Goal: Information Seeking & Learning: Learn about a topic

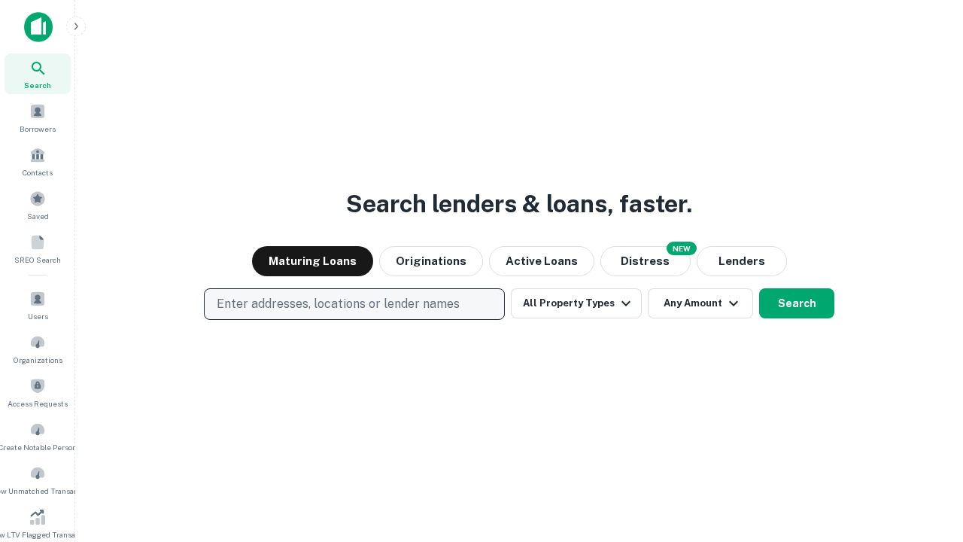
click at [354, 304] on p "Enter addresses, locations or lender names" at bounding box center [338, 304] width 243 height 18
type input "**********"
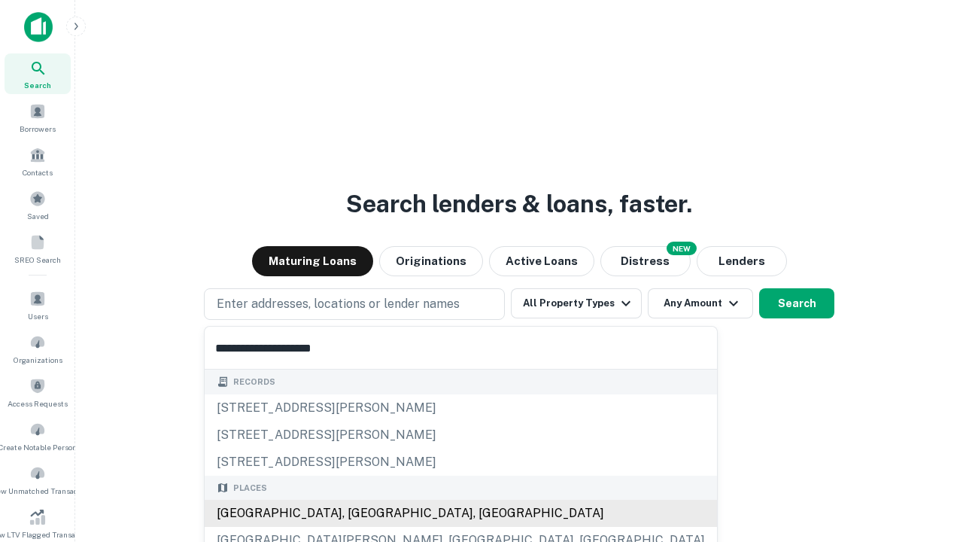
click at [360, 513] on div "[GEOGRAPHIC_DATA], [GEOGRAPHIC_DATA], [GEOGRAPHIC_DATA]" at bounding box center [461, 512] width 512 height 27
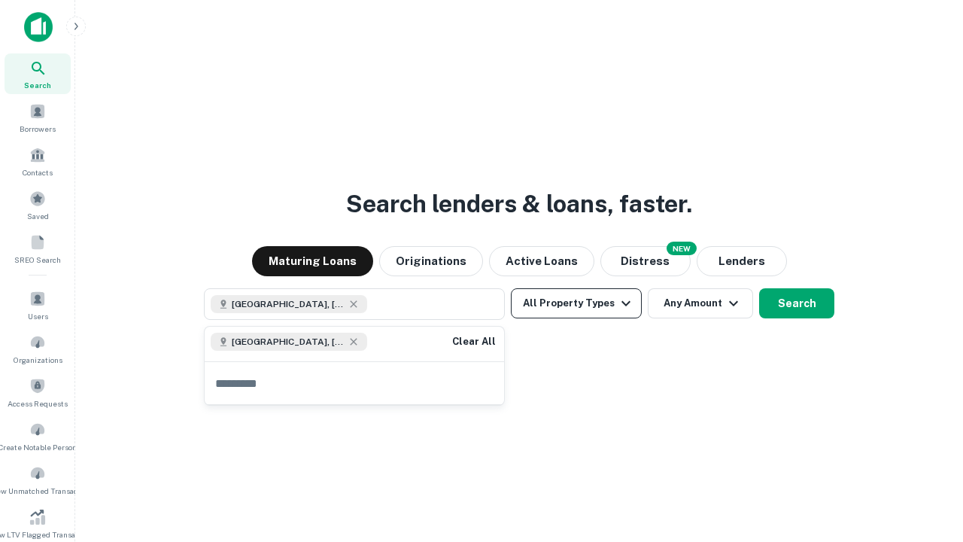
click at [576, 303] on button "All Property Types" at bounding box center [576, 303] width 131 height 30
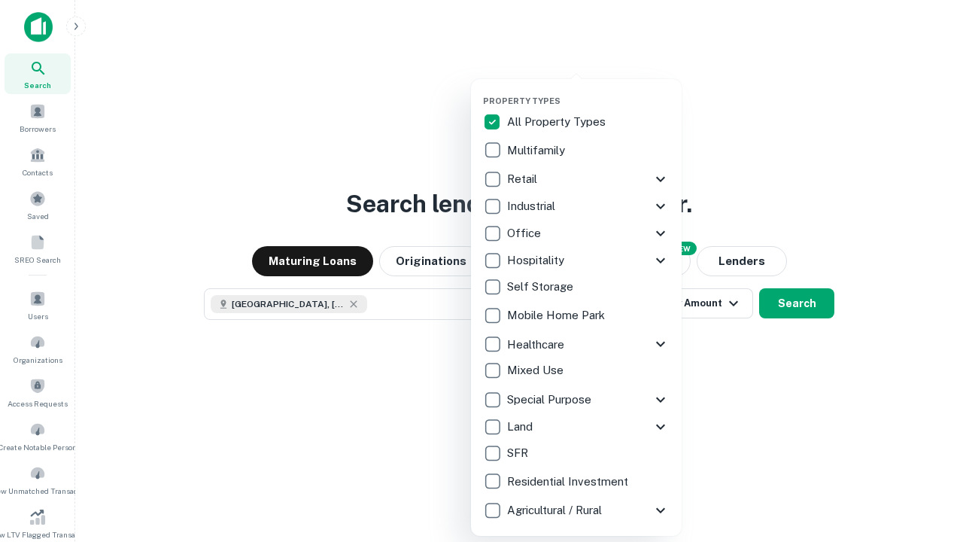
click at [588, 91] on button "button" at bounding box center [588, 91] width 211 height 1
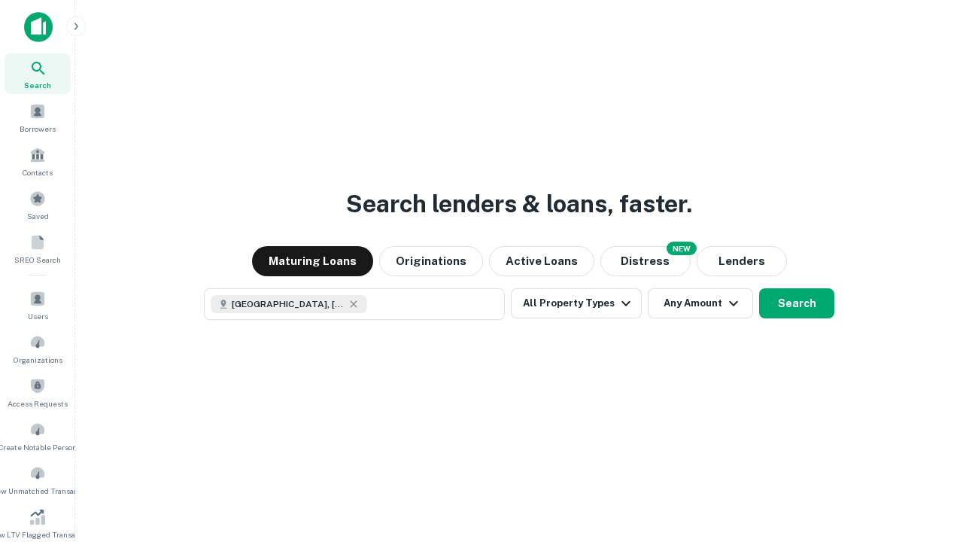
scroll to position [8, 181]
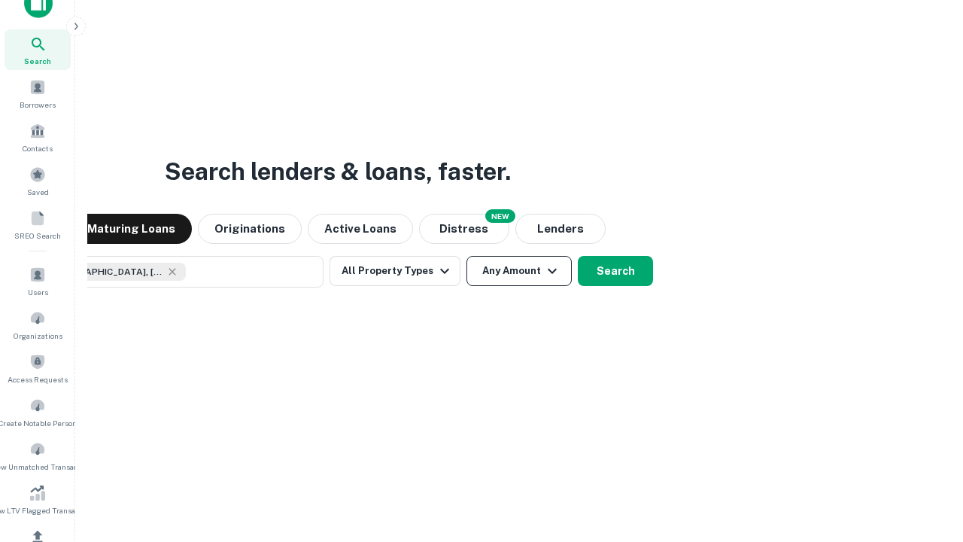
click at [466, 256] on button "Any Amount" at bounding box center [518, 271] width 105 height 30
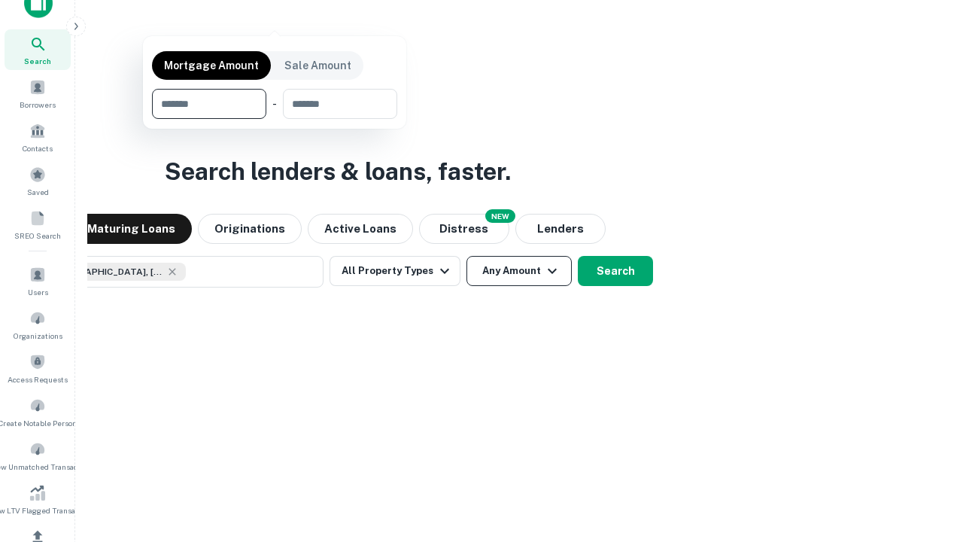
scroll to position [108, 426]
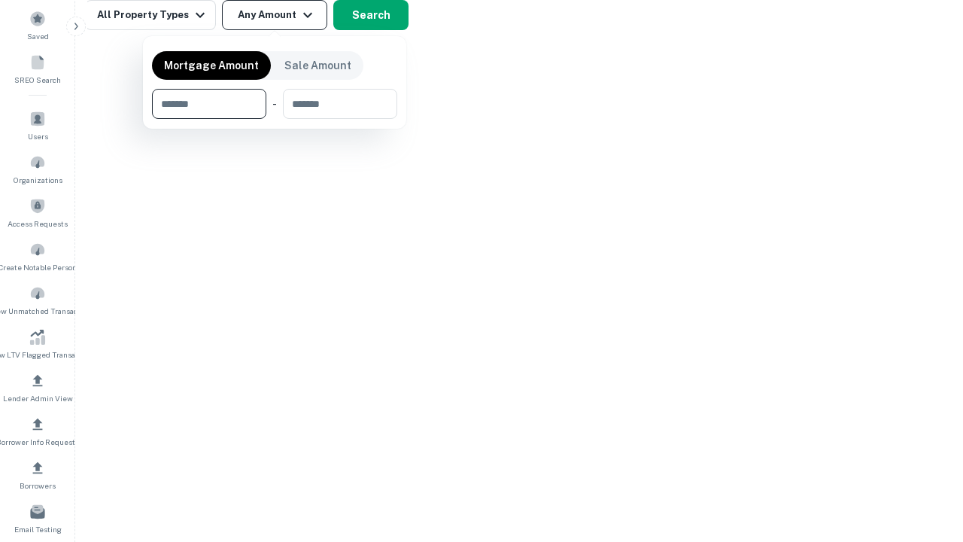
type input "*******"
click at [275, 119] on button "button" at bounding box center [274, 119] width 245 height 1
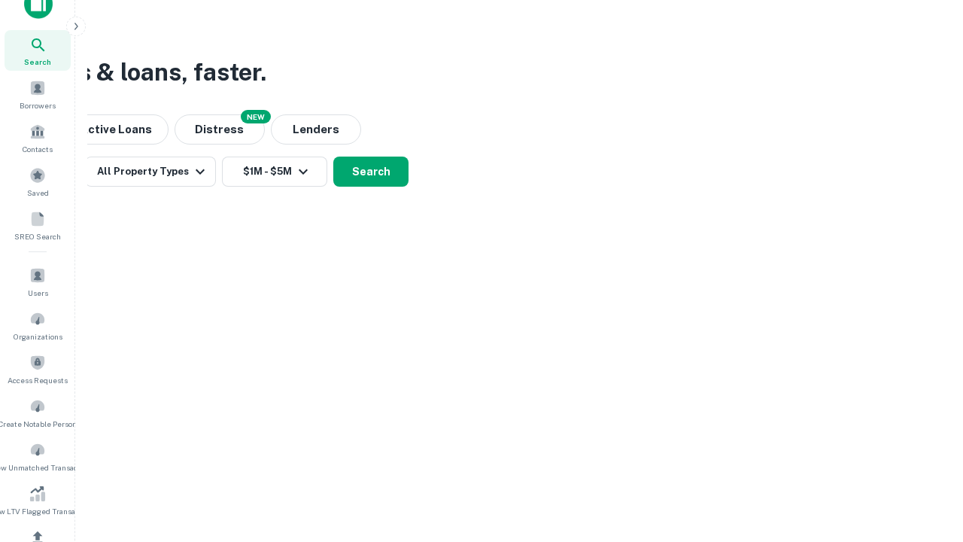
scroll to position [8, 278]
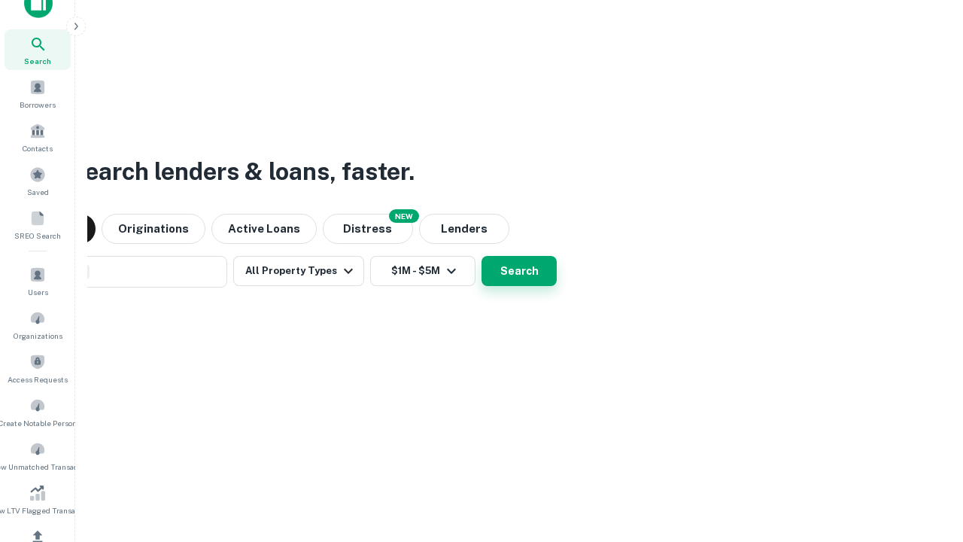
click at [481, 256] on button "Search" at bounding box center [518, 271] width 75 height 30
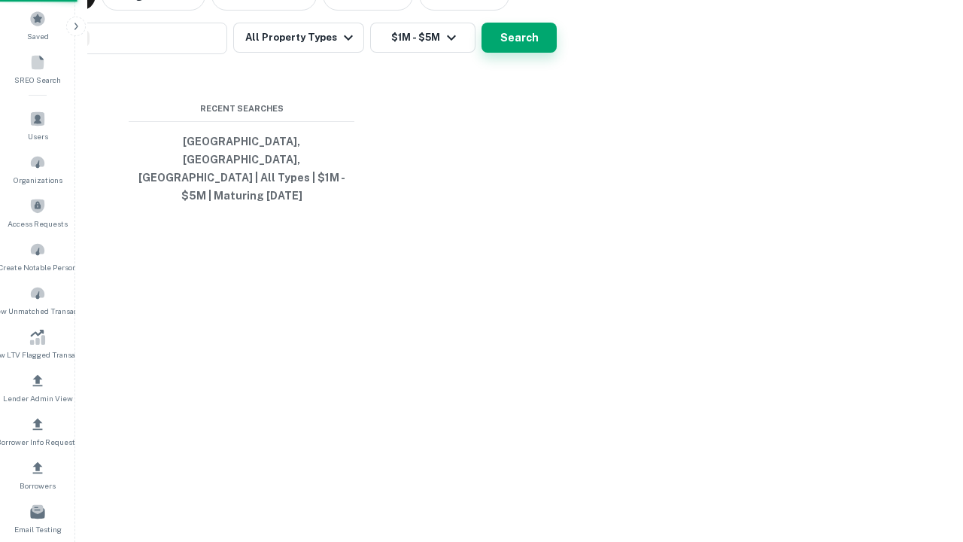
scroll to position [49, 426]
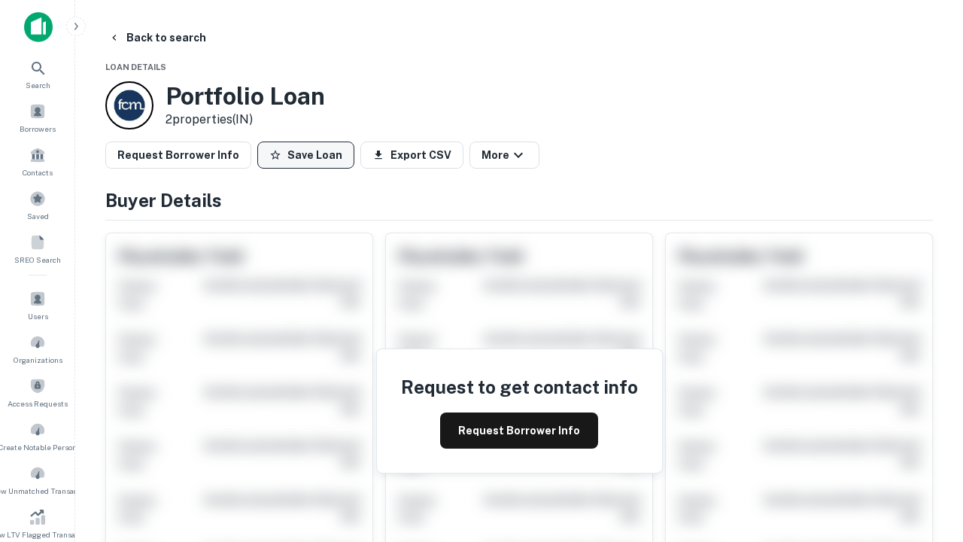
click at [305, 155] on button "Save Loan" at bounding box center [305, 154] width 97 height 27
click at [309, 155] on button "Save Loan" at bounding box center [305, 154] width 97 height 27
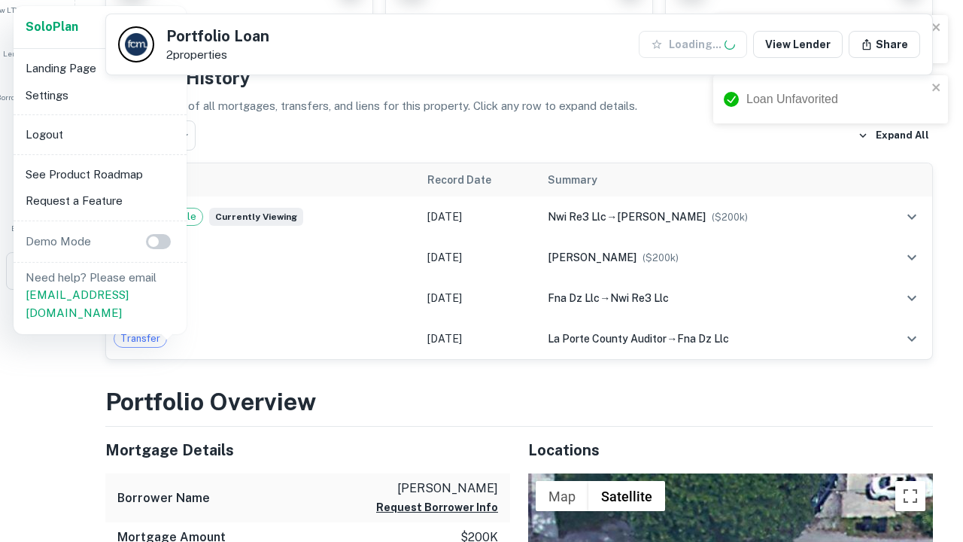
click at [99, 134] on li "Logout" at bounding box center [100, 134] width 161 height 27
